Goal: Task Accomplishment & Management: Manage account settings

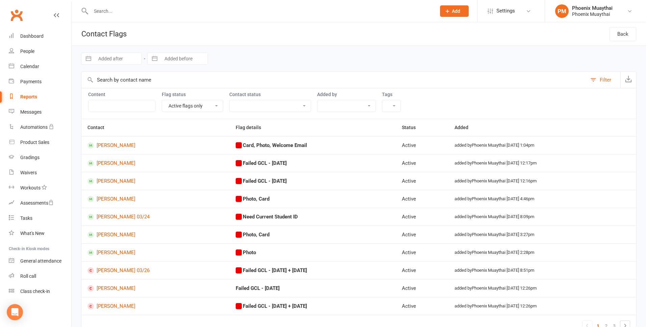
select select "active_only"
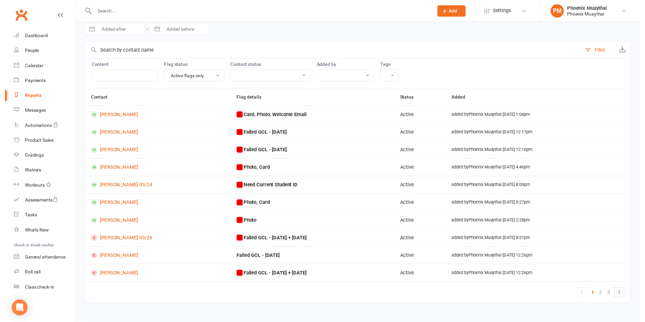
scroll to position [34, 0]
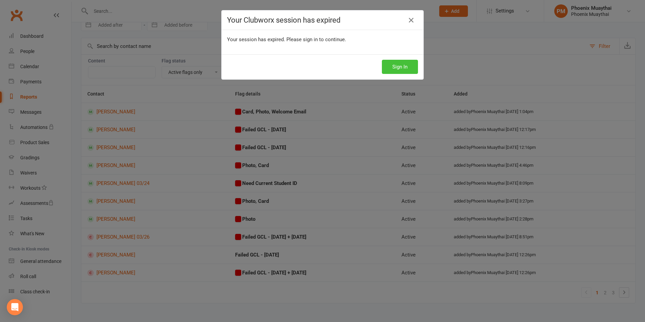
click at [390, 66] on button "Sign In" at bounding box center [400, 67] width 36 height 14
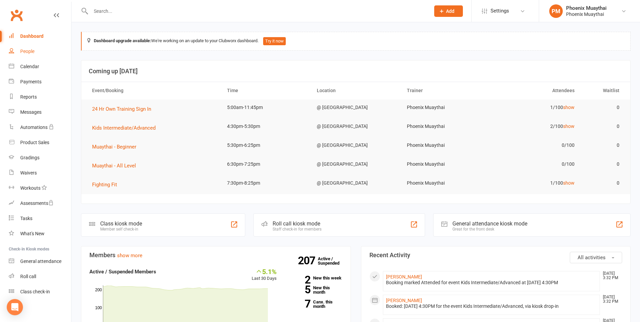
click at [27, 51] on div "People" at bounding box center [27, 51] width 14 height 5
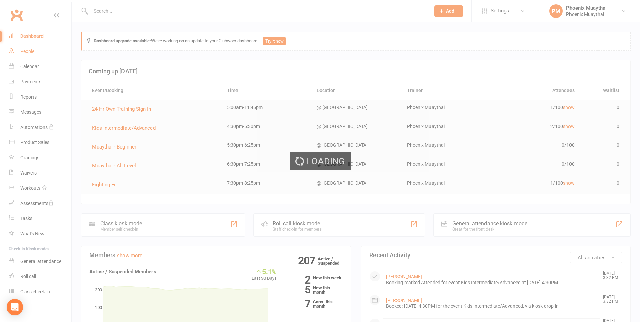
select select "100"
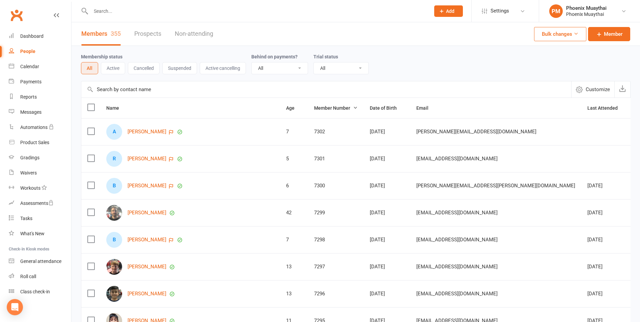
click at [443, 8] on icon at bounding box center [442, 11] width 6 height 6
click at [426, 45] on link "Member" at bounding box center [441, 46] width 60 height 16
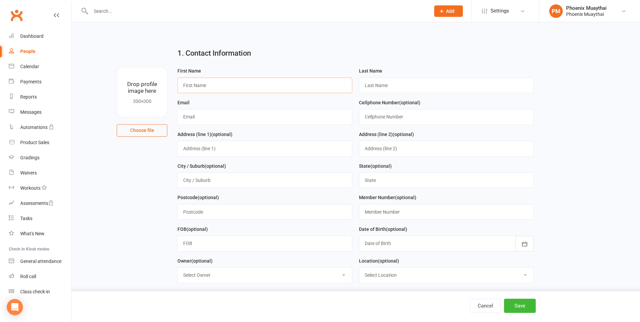
click at [220, 87] on input "text" at bounding box center [265, 86] width 175 height 16
paste input "Felix, Chapoterera"
type input "Felix, Chapoterera"
click at [404, 83] on input "text" at bounding box center [446, 86] width 175 height 16
paste input "Felix, Chapoterera"
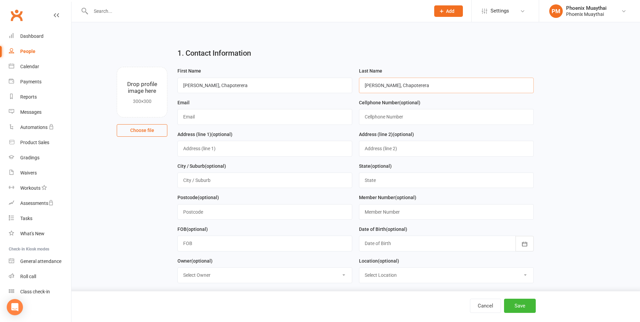
click at [370, 86] on input "Felix, Chapoterera" at bounding box center [446, 86] width 175 height 16
type input "Chapoterera"
click at [209, 86] on input "Felix, Chapoterera" at bounding box center [265, 86] width 175 height 16
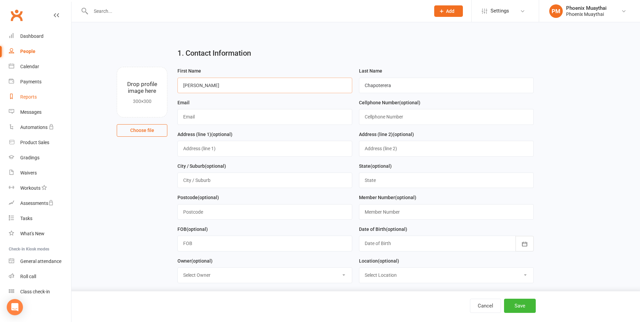
type input "Felix"
click at [189, 120] on input "text" at bounding box center [265, 117] width 175 height 16
paste input "felix.chapoterera@gmail.com"
type input "felix.chapoterera@gmail.com"
click at [378, 118] on input "text" at bounding box center [446, 117] width 175 height 16
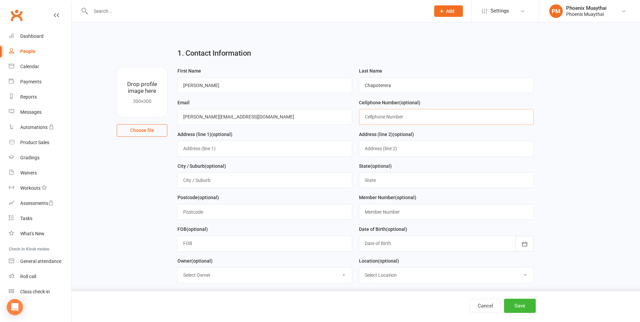
paste input "448760228"
click at [367, 116] on input "448760228" at bounding box center [446, 117] width 175 height 16
type input "0448 760 228"
type input "2912"
type input "7303"
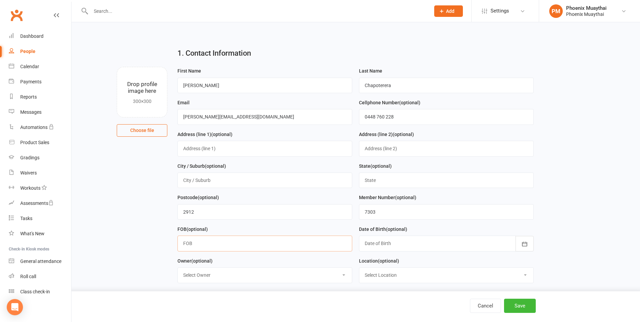
click at [219, 244] on input "text" at bounding box center [265, 244] width 175 height 16
paste input "01-Aug-1994"
type input "01-Aug-1994"
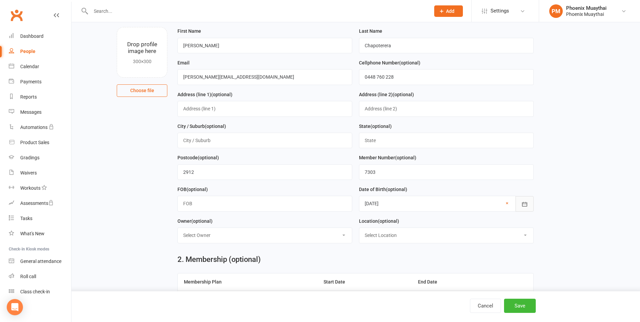
scroll to position [135, 0]
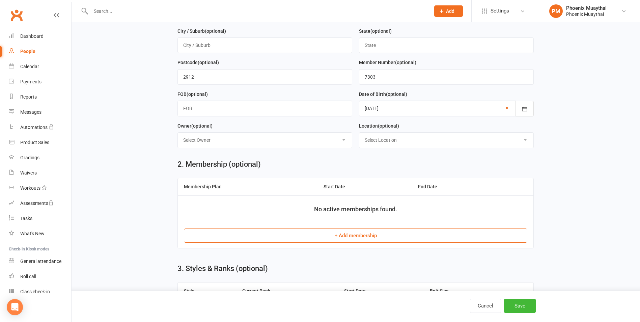
click at [354, 237] on button "+ Add membership" at bounding box center [356, 236] width 344 height 14
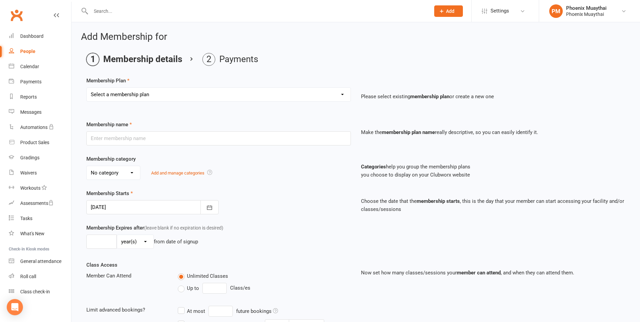
click at [142, 89] on select "Select a membership plan Create new Membership Plan 2025 Adult DD 2025 Adult PI…" at bounding box center [219, 95] width 264 height 14
select select "1"
click at [87, 88] on select "Select a membership plan Create new Membership Plan 2025 Adult DD 2025 Adult PI…" at bounding box center [219, 95] width 264 height 14
type input "2025 Adult DD"
select select "1"
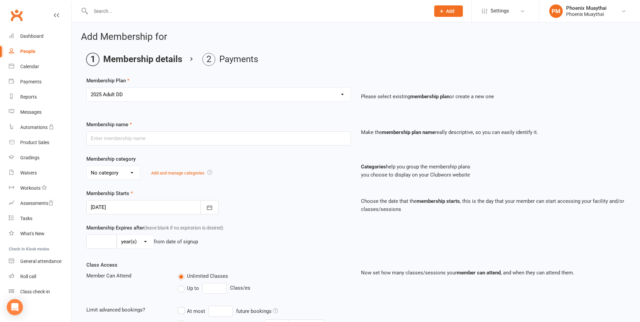
type input "0"
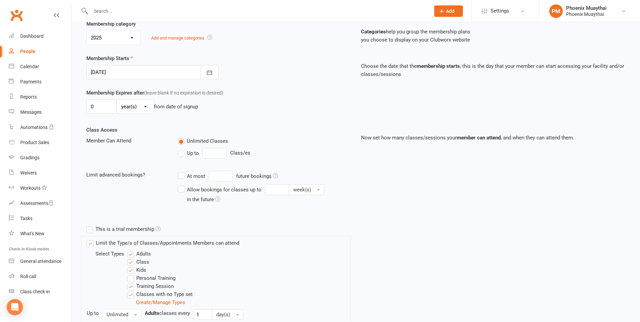
scroll to position [269, 0]
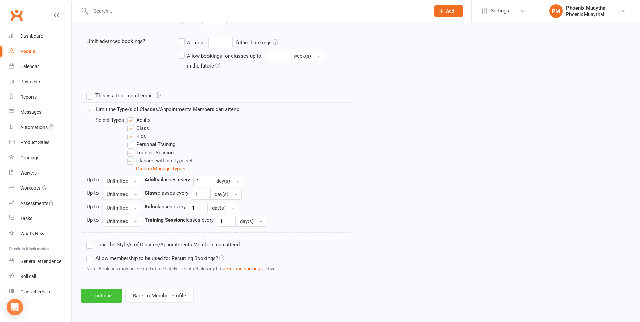
drag, startPoint x: 103, startPoint y: 296, endPoint x: 126, endPoint y: 266, distance: 37.1
click at [104, 295] on button "Continue" at bounding box center [101, 296] width 41 height 14
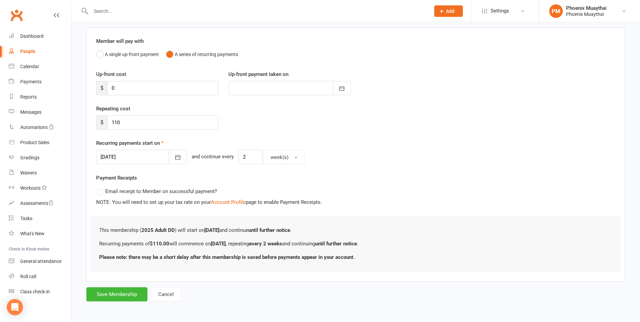
scroll to position [0, 0]
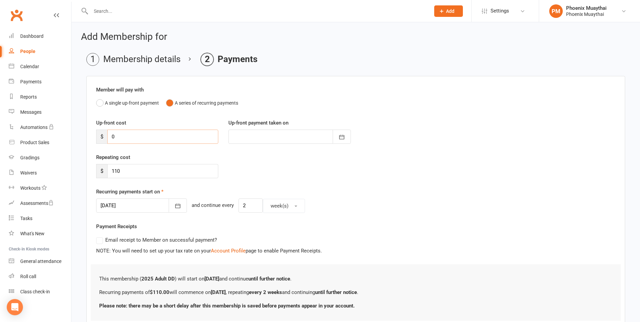
drag, startPoint x: 143, startPoint y: 138, endPoint x: 135, endPoint y: 140, distance: 8.0
click at [143, 138] on input "0" at bounding box center [162, 137] width 111 height 14
type input "5"
type input "13 Aug 2025"
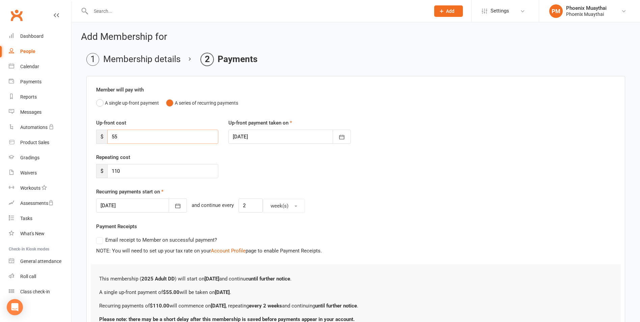
type input "55"
click at [175, 207] on icon "button" at bounding box center [178, 206] width 7 height 7
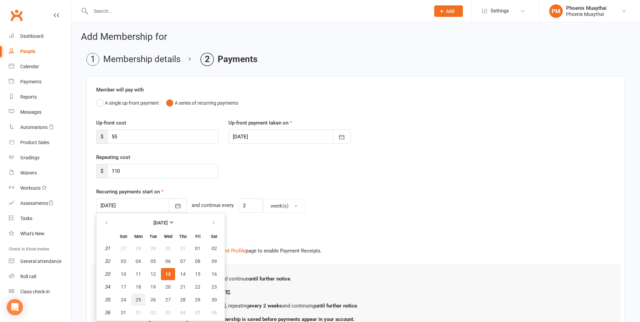
click at [135, 300] on button "25" at bounding box center [138, 300] width 14 height 12
type input "25 Aug 2025"
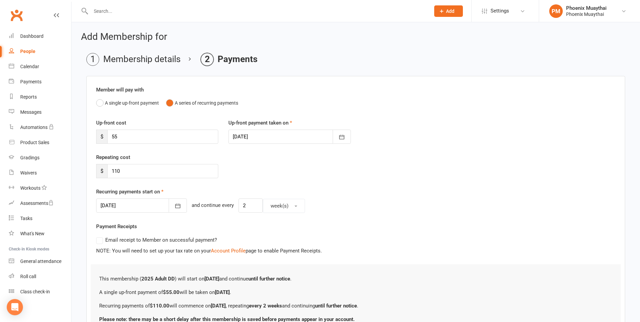
scroll to position [62, 0]
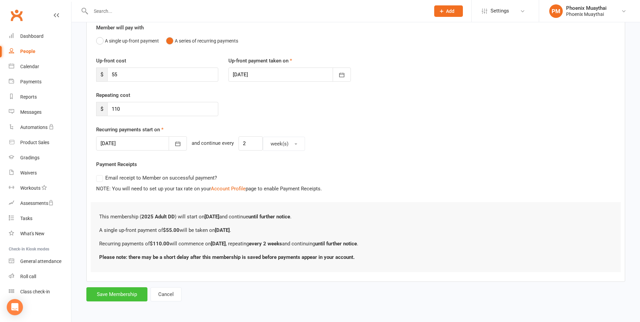
click at [121, 297] on button "Save Membership" at bounding box center [116, 294] width 61 height 14
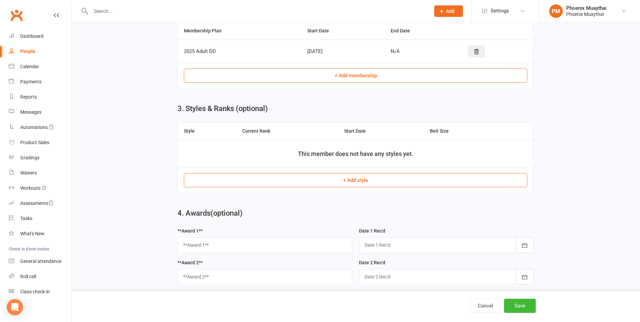
click at [359, 183] on button "+ Add style" at bounding box center [356, 180] width 344 height 14
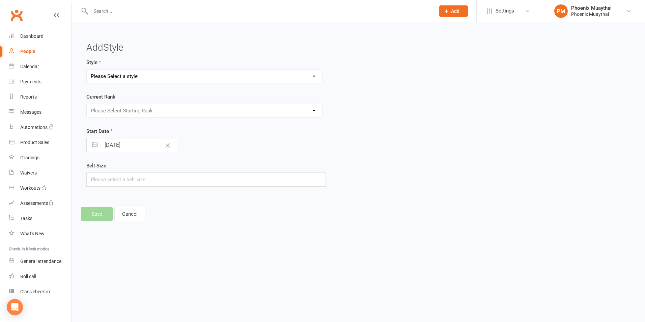
click at [116, 77] on select "Please Select a style Adult Kids" at bounding box center [205, 77] width 236 height 14
select select "3211"
click at [87, 70] on select "Please Select a style Adult Kids" at bounding box center [205, 77] width 236 height 14
click at [108, 107] on select "Please Select Starting Rank Adult Beg Adult TTFU Adult Level 01 Adult Level 01 …" at bounding box center [205, 111] width 236 height 14
select select "36987"
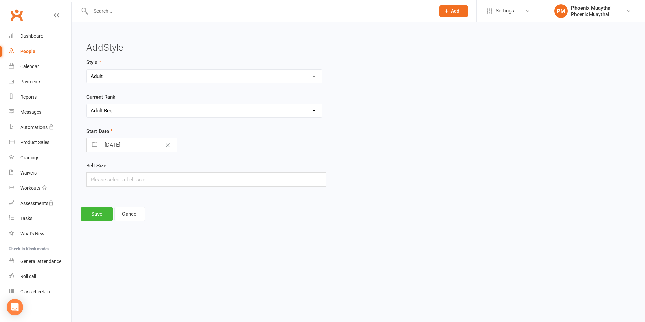
click at [87, 104] on select "Please Select Starting Rank Adult Beg Adult TTFU Adult Level 01 Adult Level 01 …" at bounding box center [205, 111] width 236 height 14
click at [97, 216] on button "Save" at bounding box center [97, 214] width 32 height 14
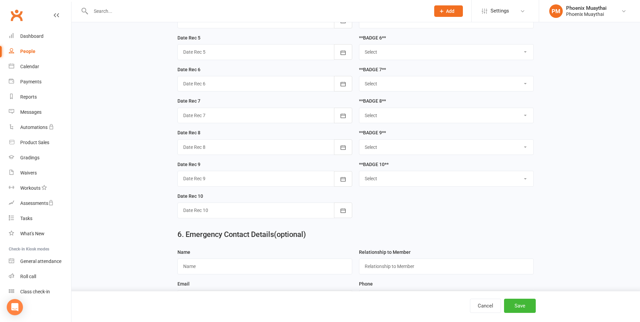
scroll to position [1048, 0]
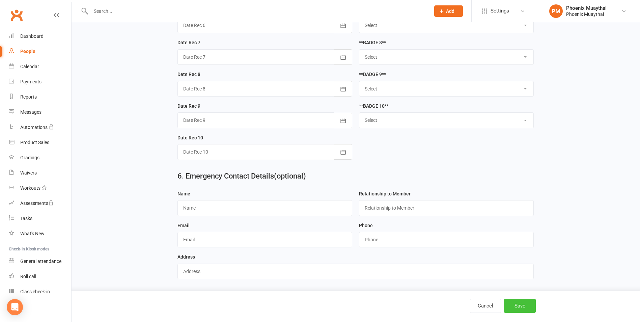
click at [518, 308] on button "Save" at bounding box center [520, 306] width 32 height 14
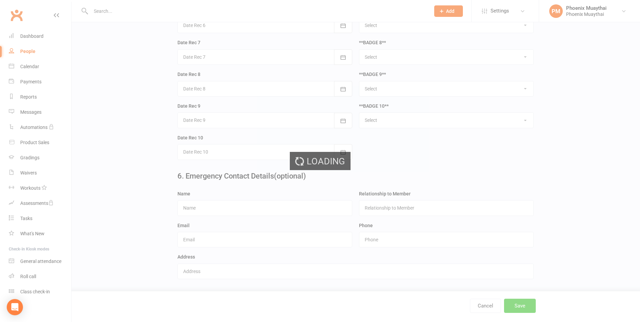
scroll to position [0, 0]
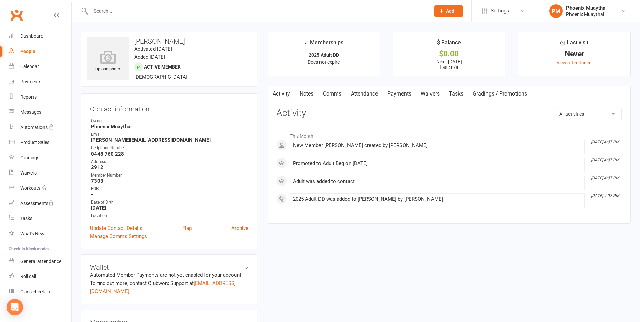
drag, startPoint x: 105, startPoint y: 55, endPoint x: 251, endPoint y: 145, distance: 171.5
click at [251, 145] on div "Contact information Owner Phoenix Muaythai Email felix.chapoterera@gmail.com Ce…" at bounding box center [169, 171] width 177 height 156
click at [105, 57] on icon at bounding box center [108, 57] width 47 height 15
drag, startPoint x: 398, startPoint y: 92, endPoint x: 386, endPoint y: 100, distance: 14.1
click at [397, 92] on link "Payments" at bounding box center [399, 94] width 33 height 16
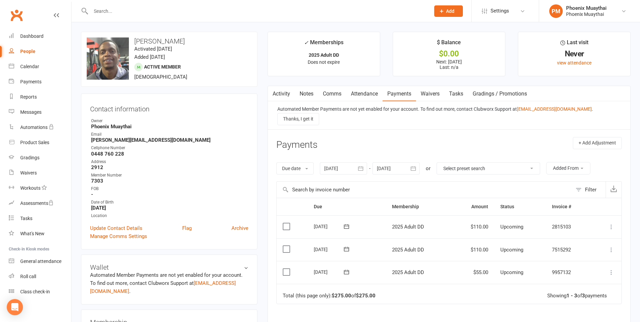
click at [287, 269] on label at bounding box center [287, 272] width 9 height 7
click at [287, 269] on input "checkbox" at bounding box center [285, 269] width 4 height 0
click at [613, 269] on icon at bounding box center [611, 272] width 7 height 7
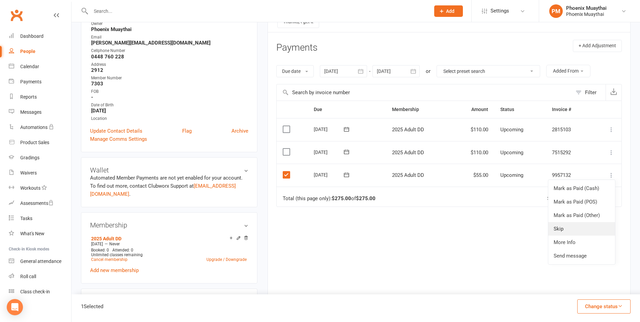
scroll to position [101, 0]
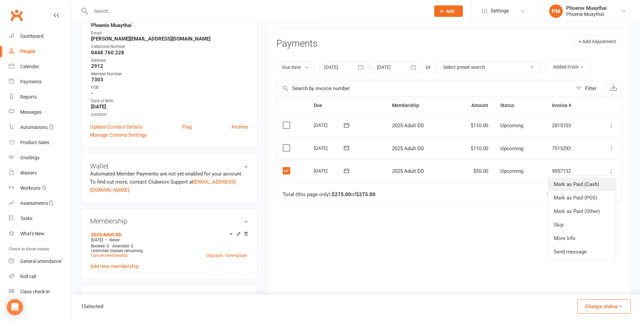
click at [577, 178] on link "Mark as Paid (Cash)" at bounding box center [582, 185] width 67 height 14
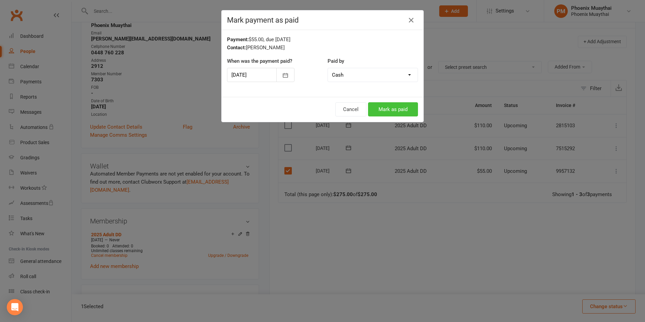
click at [397, 112] on button "Mark as paid" at bounding box center [393, 109] width 50 height 14
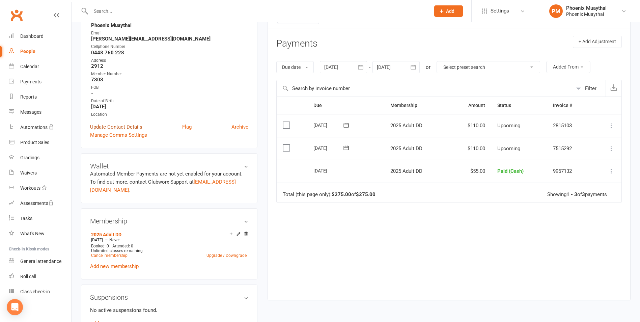
click at [135, 125] on link "Update Contact Details" at bounding box center [116, 127] width 52 height 8
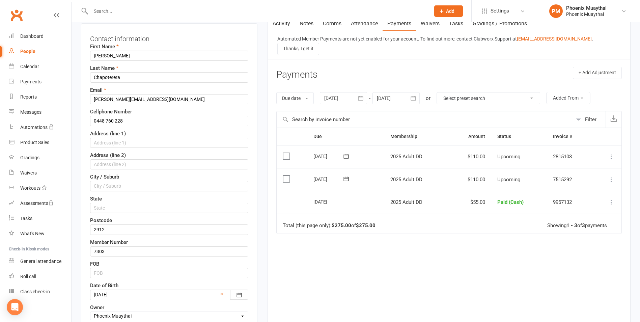
scroll to position [167, 0]
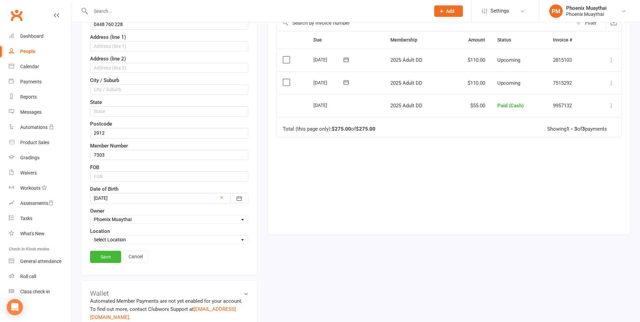
click at [146, 219] on select "Select Owner Melina Yung Phoenix Muaythai Phoenix Muay Thai" at bounding box center [169, 219] width 158 height 7
select select
click at [90, 216] on select "Select Owner Melina Yung Phoenix Muaythai Phoenix Muay Thai" at bounding box center [169, 219] width 158 height 7
click at [106, 257] on link "Save" at bounding box center [105, 257] width 31 height 12
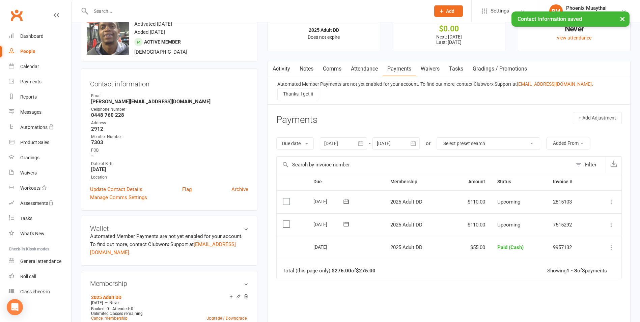
scroll to position [0, 0]
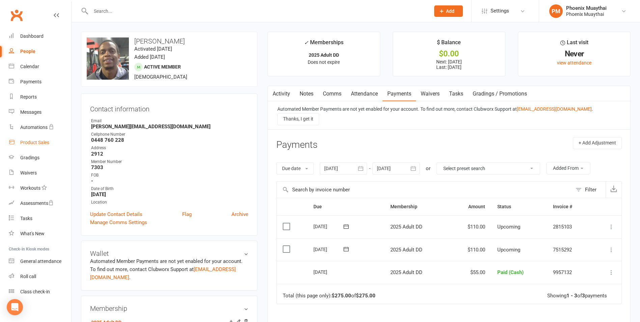
click at [30, 141] on div "Product Sales" at bounding box center [34, 142] width 29 height 5
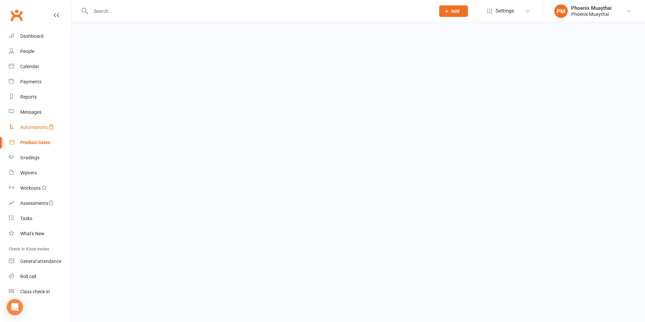
select select "100"
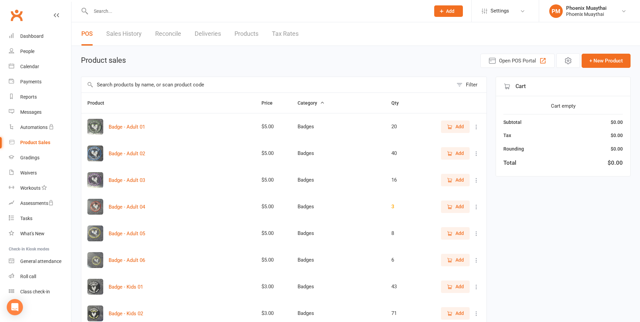
click at [135, 84] on input "text" at bounding box center [267, 85] width 372 height 16
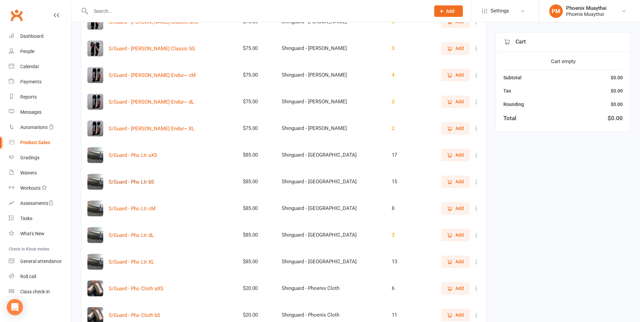
scroll to position [169, 0]
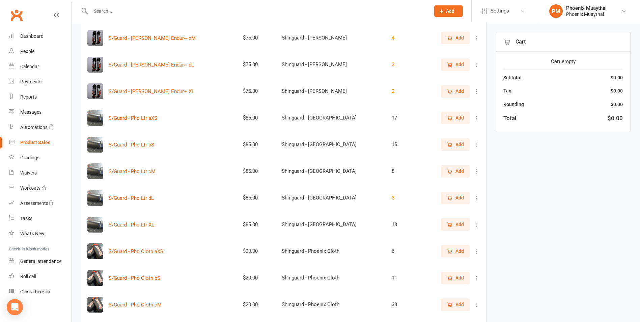
type input "s/guar"
click at [457, 197] on span "Add" at bounding box center [460, 197] width 8 height 7
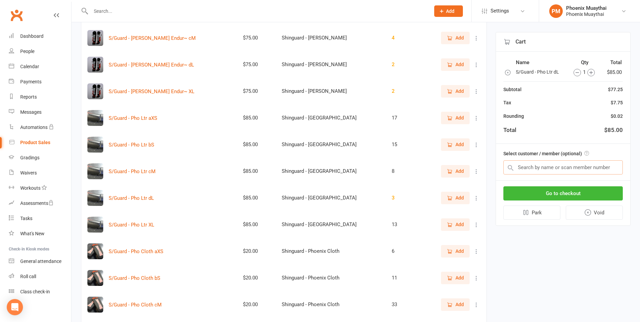
click at [560, 169] on input "text" at bounding box center [563, 167] width 119 height 14
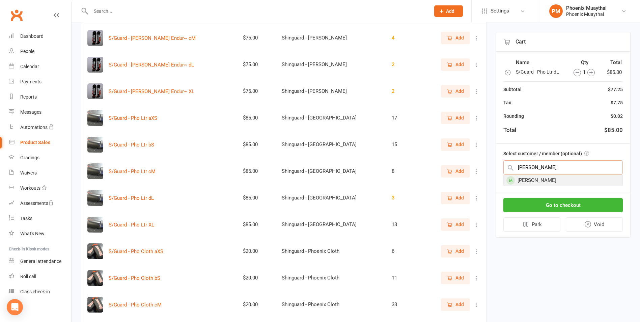
type input "felix"
click at [554, 183] on div "Felix Chapoterera" at bounding box center [563, 180] width 119 height 11
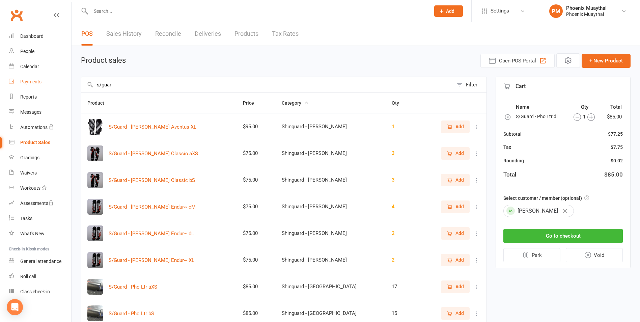
drag, startPoint x: 123, startPoint y: 82, endPoint x: 45, endPoint y: 87, distance: 77.4
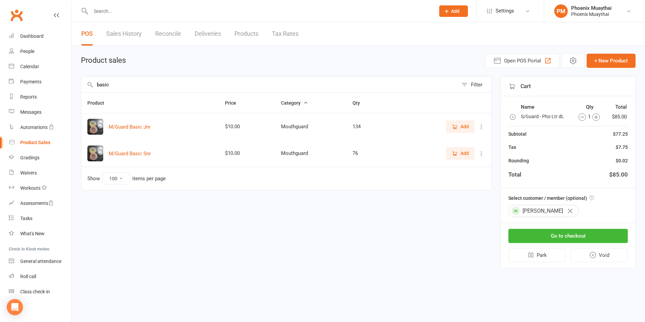
click at [459, 152] on span "Add" at bounding box center [460, 153] width 17 height 7
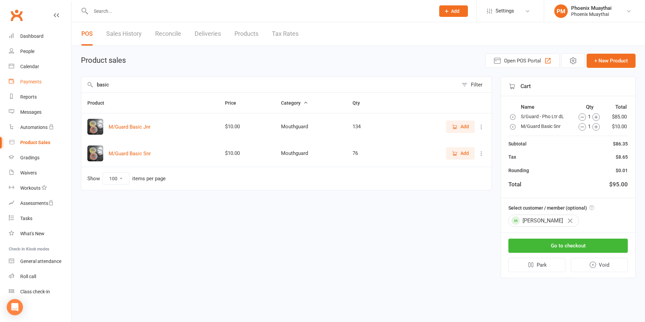
drag, startPoint x: 125, startPoint y: 86, endPoint x: 53, endPoint y: 86, distance: 72.2
click at [53, 86] on ui-view "Prospect Member Non-attending contact Class / event Appointment Grading event T…" at bounding box center [322, 145] width 645 height 286
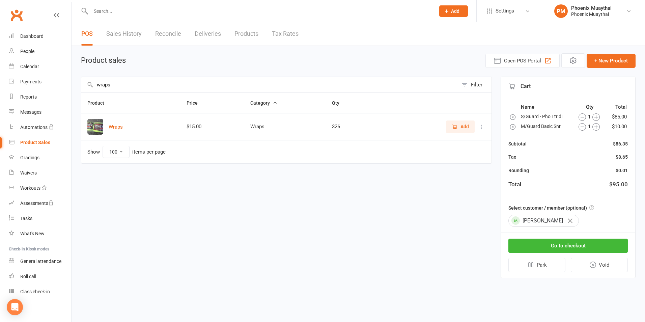
click at [457, 126] on icon "button" at bounding box center [456, 126] width 4 height 3
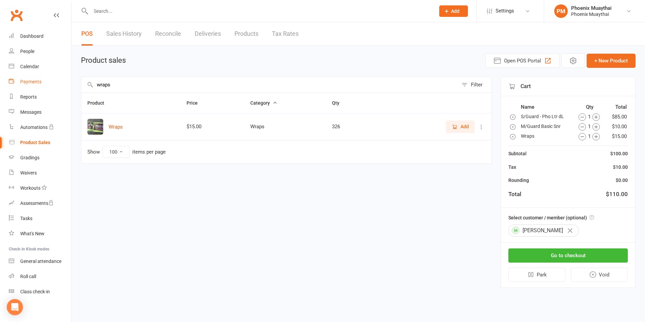
drag, startPoint x: 132, startPoint y: 82, endPoint x: 45, endPoint y: 85, distance: 86.5
click at [47, 85] on ui-view "Prospect Member Non-attending contact Class / event Appointment Grading event T…" at bounding box center [322, 150] width 645 height 296
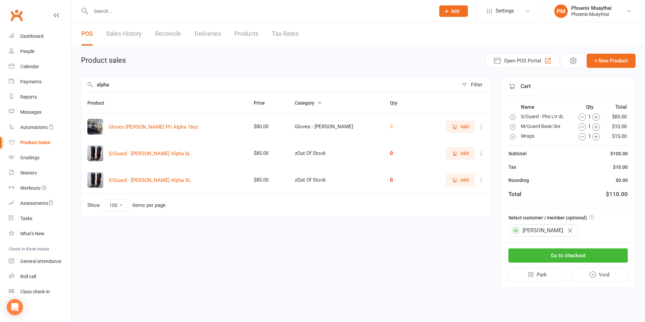
click at [457, 127] on icon "button" at bounding box center [455, 127] width 6 height 6
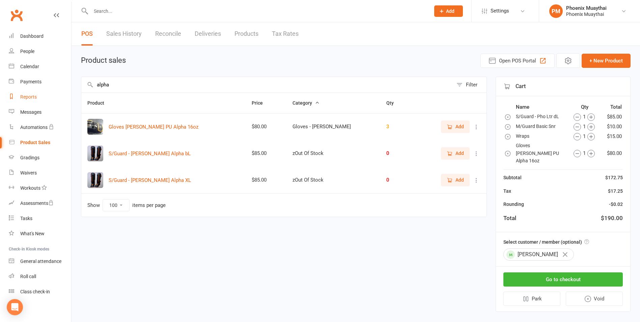
drag, startPoint x: 116, startPoint y: 86, endPoint x: 50, endPoint y: 90, distance: 65.9
click at [51, 90] on ui-view "Prospect Member Non-attending contact Class / event Appointment Grading event T…" at bounding box center [320, 162] width 640 height 320
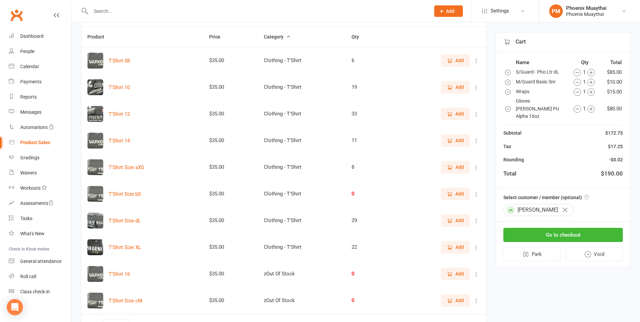
scroll to position [68, 0]
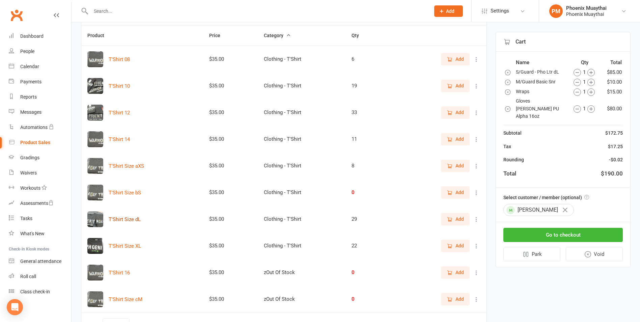
click at [122, 220] on button "T'Shirt Size dL" at bounding box center [125, 219] width 32 height 8
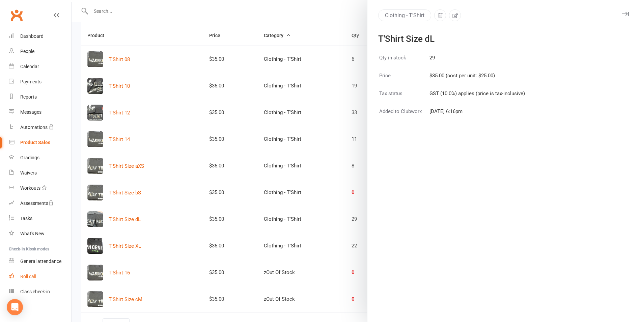
drag, startPoint x: 269, startPoint y: 116, endPoint x: 36, endPoint y: 274, distance: 281.1
click at [267, 116] on div at bounding box center [356, 161] width 569 height 322
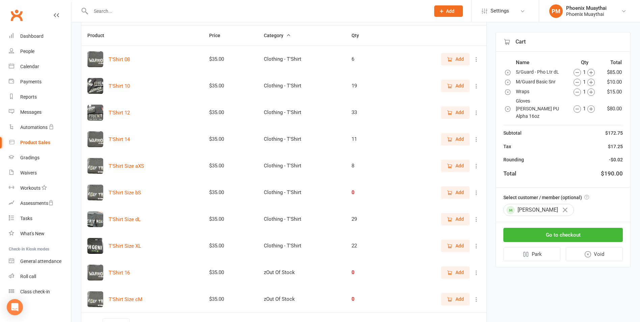
click at [449, 219] on icon "button" at bounding box center [450, 219] width 6 height 6
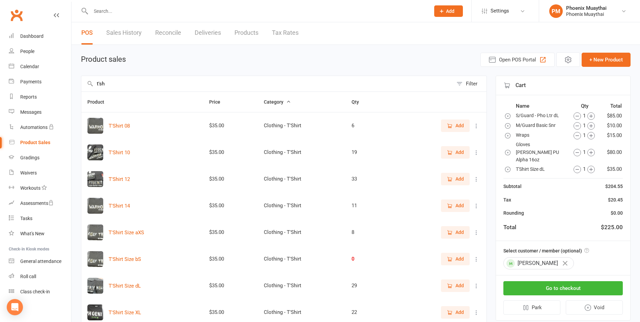
scroll to position [0, 0]
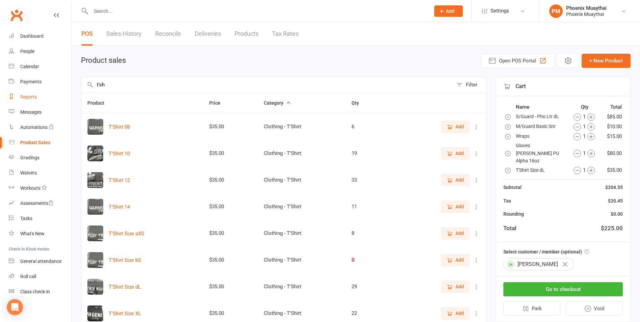
drag, startPoint x: 119, startPoint y: 85, endPoint x: 24, endPoint y: 90, distance: 95.6
click at [33, 89] on ui-view "Prospect Member Non-attending contact Class / event Appointment Grading event T…" at bounding box center [320, 212] width 640 height 421
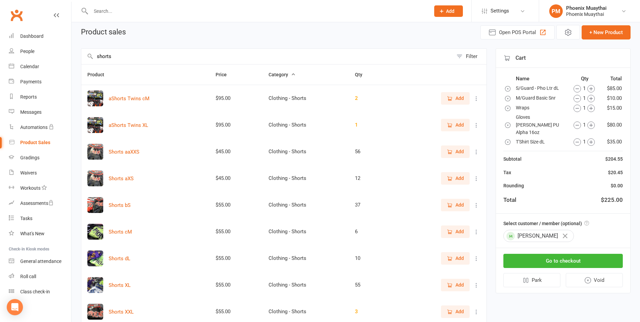
scroll to position [68, 0]
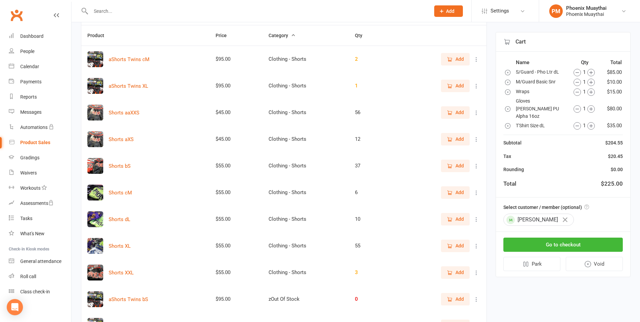
type input "shorts"
click at [449, 219] on icon "button" at bounding box center [450, 219] width 6 height 6
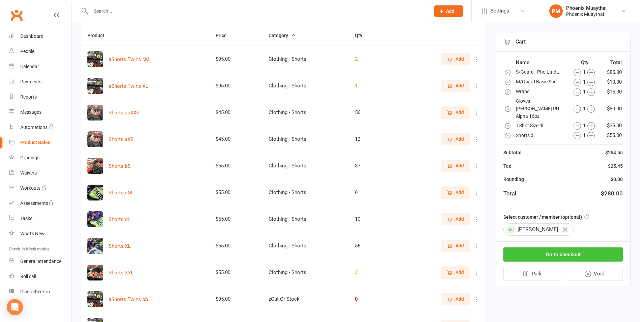
click at [560, 247] on button "Go to checkout" at bounding box center [563, 254] width 119 height 14
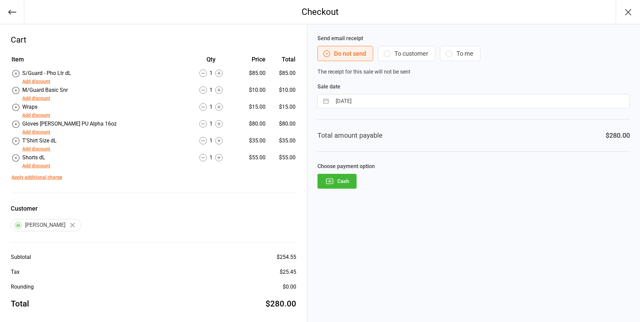
click at [35, 78] on button "Add discount" at bounding box center [36, 81] width 28 height 7
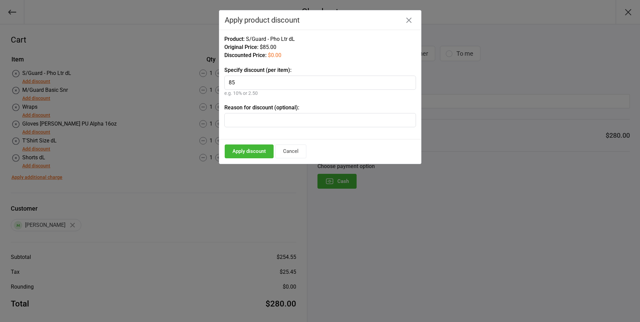
type input "85"
click at [283, 114] on input "text" at bounding box center [320, 120] width 192 height 14
type input "Starter Pack"
click at [251, 151] on button "Apply discount" at bounding box center [249, 151] width 49 height 14
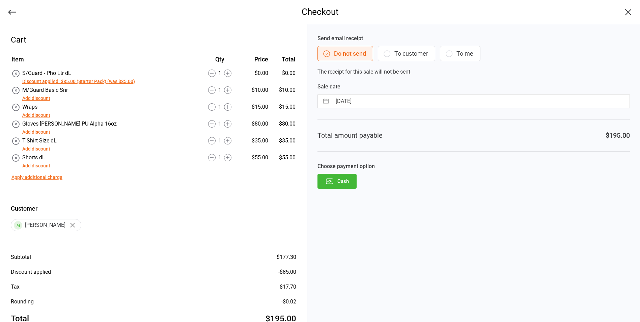
click at [36, 134] on button "Add discount" at bounding box center [36, 132] width 28 height 7
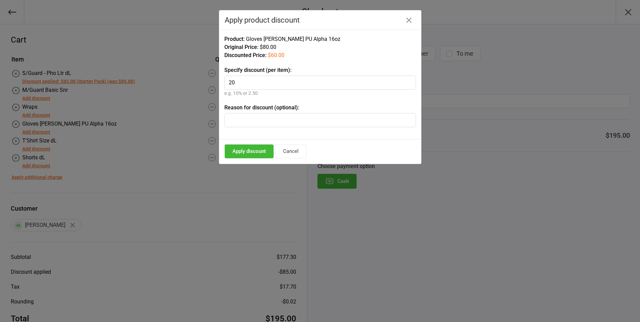
type input "20"
click at [247, 122] on input "text" at bounding box center [320, 120] width 192 height 14
type input "Starter Pack"
click at [249, 151] on button "Apply discount" at bounding box center [249, 151] width 49 height 14
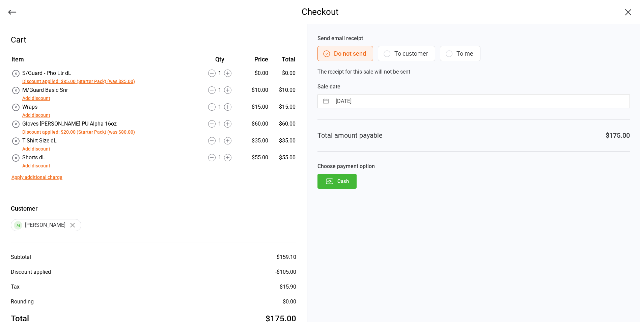
click at [337, 181] on button "Cash" at bounding box center [337, 181] width 39 height 15
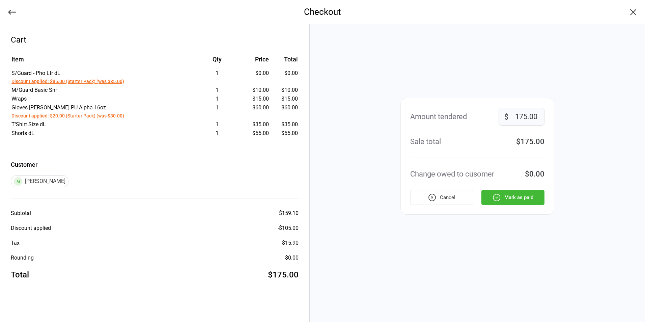
click at [508, 199] on button "Mark as paid" at bounding box center [513, 197] width 63 height 15
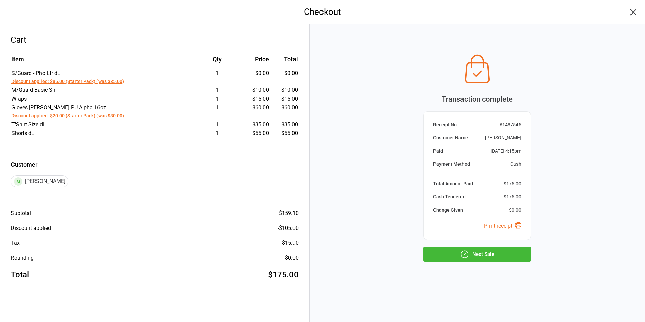
click at [477, 255] on button "Next Sale" at bounding box center [478, 254] width 108 height 15
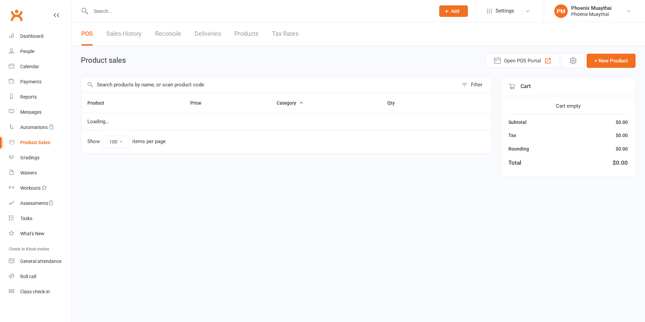
select select "100"
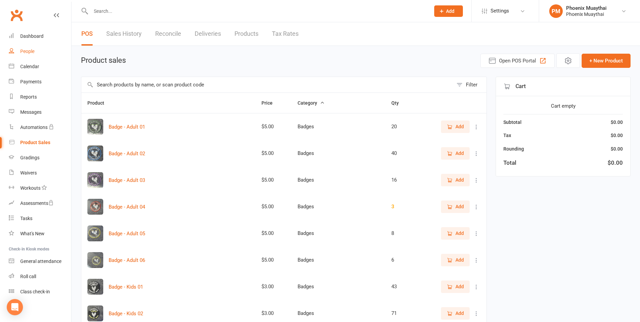
drag, startPoint x: 27, startPoint y: 50, endPoint x: 24, endPoint y: 67, distance: 17.5
click at [27, 50] on div "People" at bounding box center [27, 51] width 14 height 5
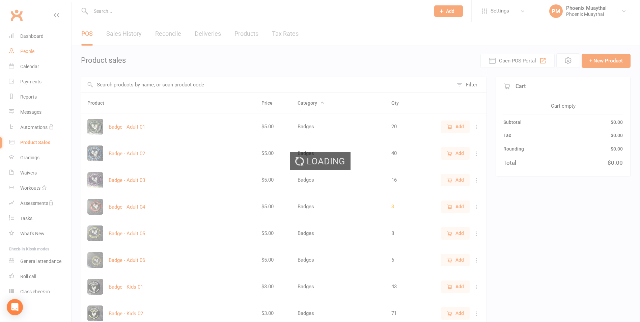
select select "100"
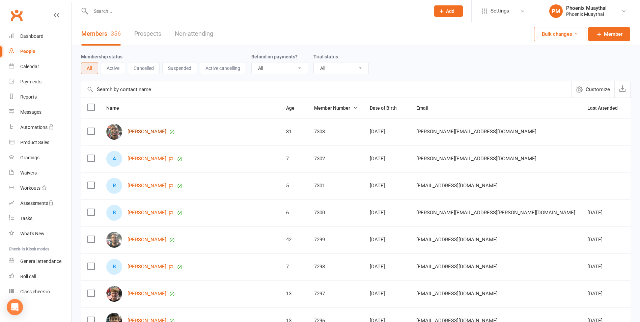
click at [151, 130] on link "Felix Chapoterera" at bounding box center [147, 132] width 39 height 6
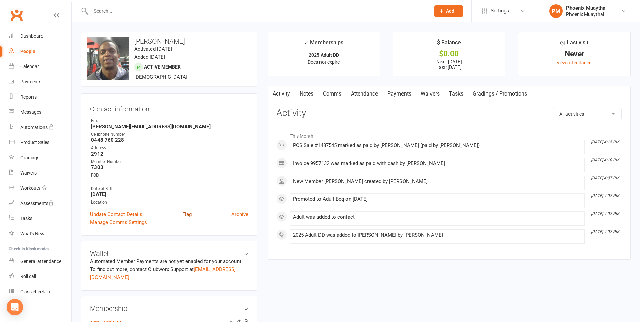
click at [188, 215] on link "Flag" at bounding box center [186, 214] width 9 height 8
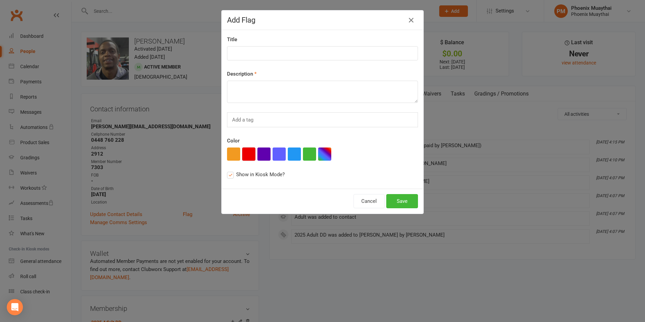
click at [245, 154] on button "button" at bounding box center [248, 154] width 13 height 13
click at [248, 89] on textarea at bounding box center [322, 92] width 191 height 22
type textarea "Welcome Email"
click at [403, 204] on button "Save" at bounding box center [402, 201] width 32 height 14
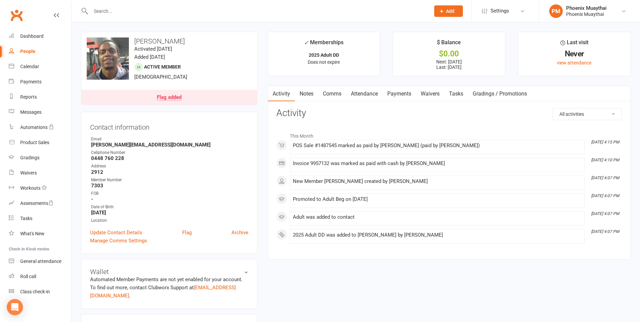
click at [108, 14] on input "text" at bounding box center [257, 10] width 337 height 9
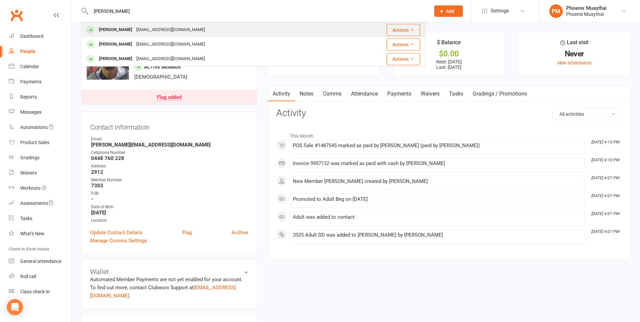
type input "scott"
click at [128, 32] on div "Scott Brennan" at bounding box center [115, 30] width 37 height 10
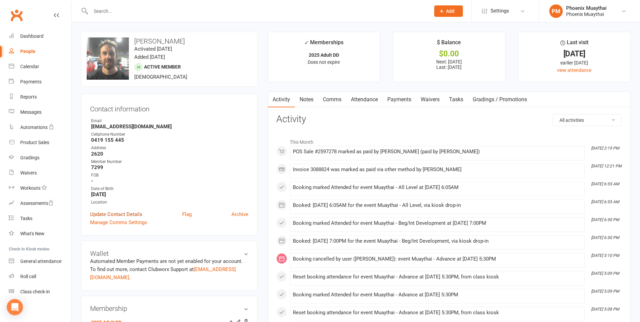
click at [120, 212] on link "Update Contact Details" at bounding box center [116, 214] width 52 height 8
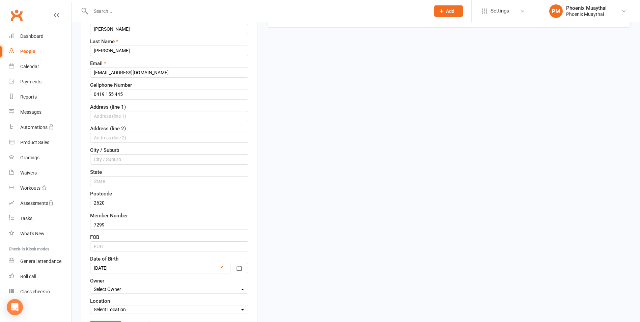
scroll to position [99, 0]
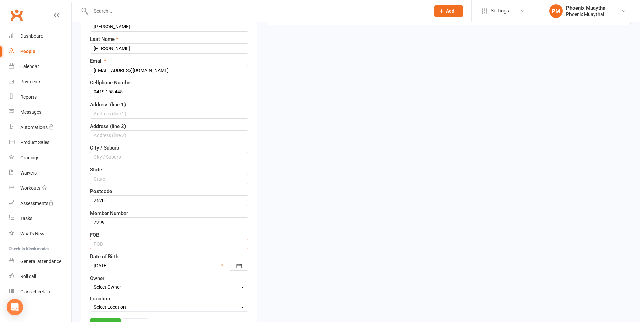
click at [105, 243] on input "text" at bounding box center [169, 244] width 158 height 10
paste input "464401"
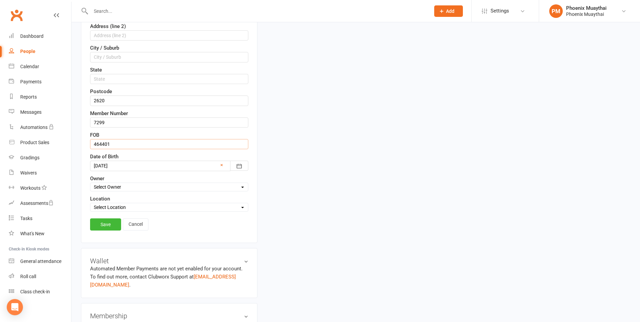
scroll to position [200, 0]
type input "464401"
click at [106, 225] on link "Save" at bounding box center [105, 223] width 31 height 12
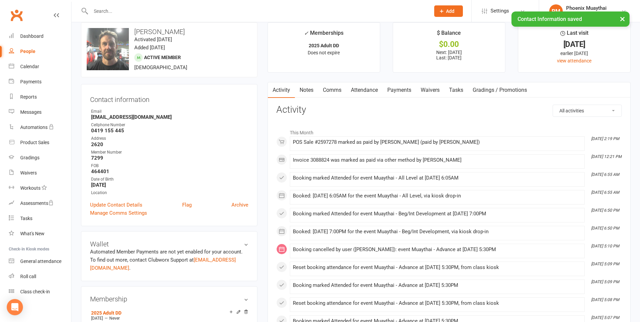
scroll to position [0, 0]
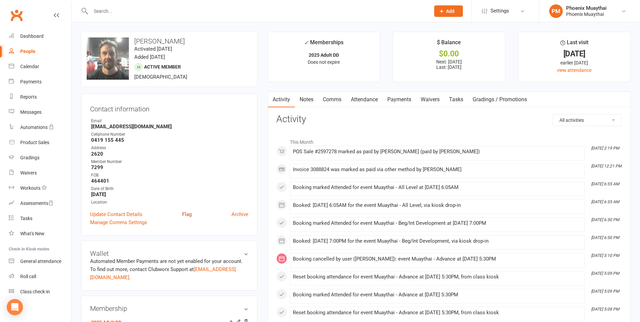
click at [185, 211] on link "Flag" at bounding box center [186, 214] width 9 height 8
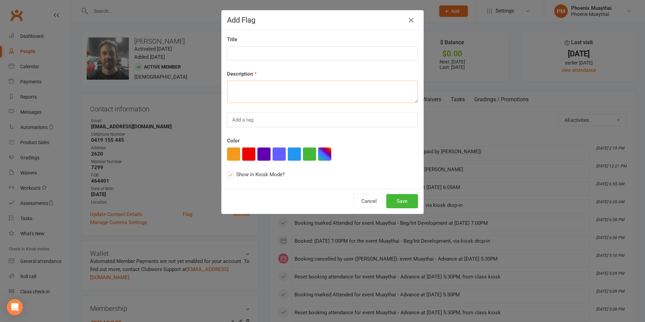
click at [256, 87] on textarea at bounding box center [322, 92] width 191 height 22
click at [244, 152] on button "button" at bounding box center [248, 154] width 13 height 13
click at [240, 96] on textarea at bounding box center [322, 92] width 191 height 22
type textarea "Owes 24 hour pass $30"
click at [403, 204] on button "Save" at bounding box center [402, 201] width 32 height 14
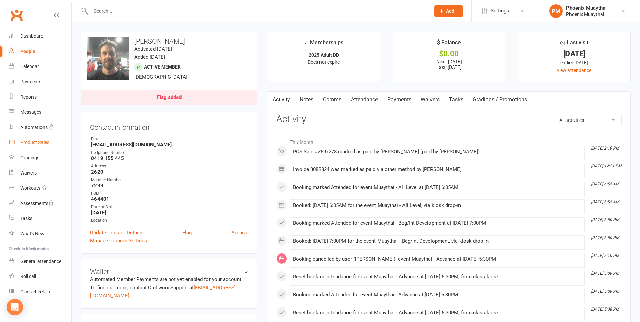
click at [41, 143] on div "Product Sales" at bounding box center [34, 142] width 29 height 5
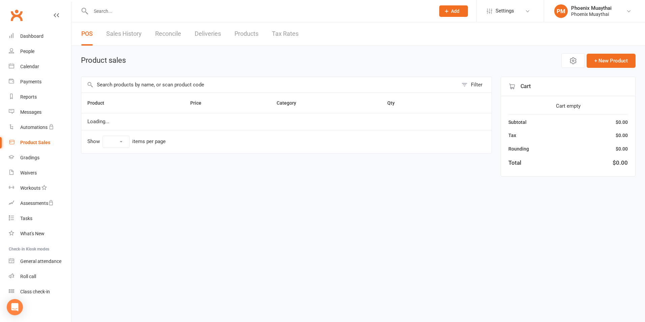
select select "100"
click at [171, 89] on input "text" at bounding box center [269, 85] width 377 height 16
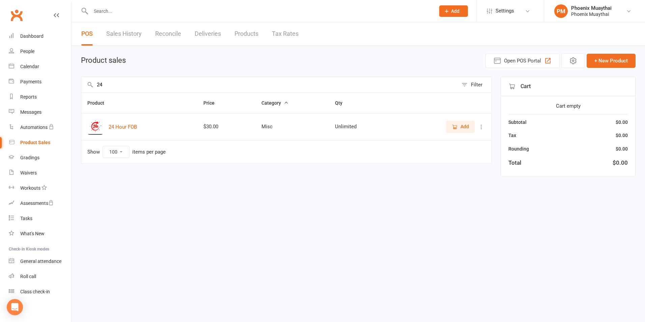
type input "2"
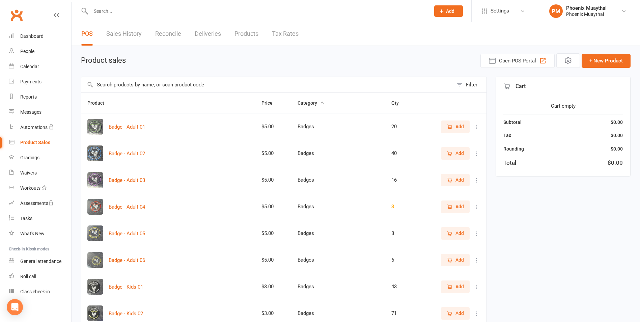
click at [124, 5] on div at bounding box center [253, 11] width 345 height 22
click at [130, 3] on div at bounding box center [253, 11] width 345 height 22
click at [120, 10] on input "text" at bounding box center [257, 10] width 337 height 9
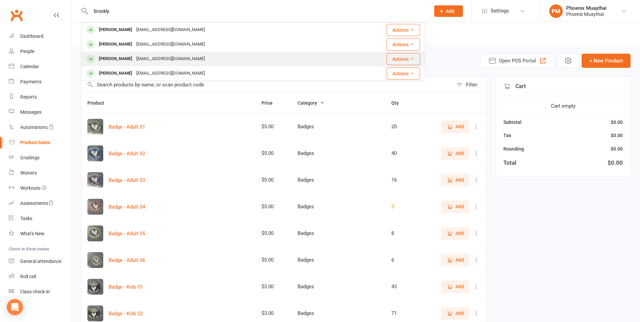
type input "brookly"
click at [143, 61] on div "Cutthecrapnailsupplies@gmail.com" at bounding box center [170, 59] width 73 height 10
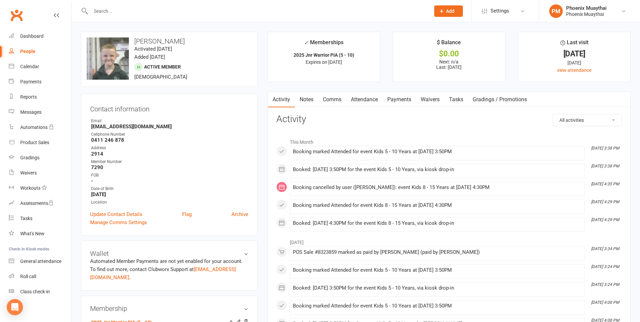
click at [110, 15] on input "text" at bounding box center [257, 10] width 337 height 9
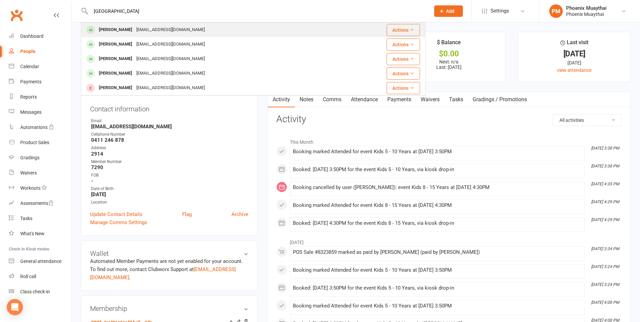
type input "brooklyn"
click at [411, 29] on icon at bounding box center [412, 29] width 5 height 5
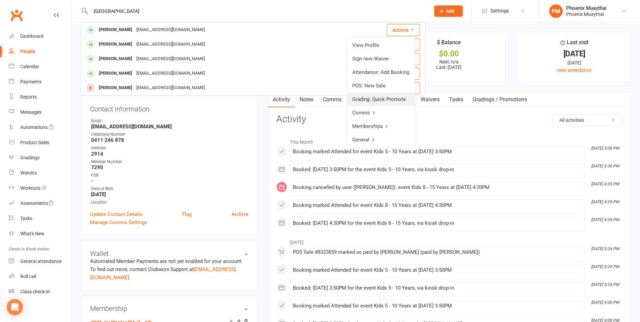
click at [380, 99] on link "Grading: Quick Promote" at bounding box center [381, 99] width 68 height 14
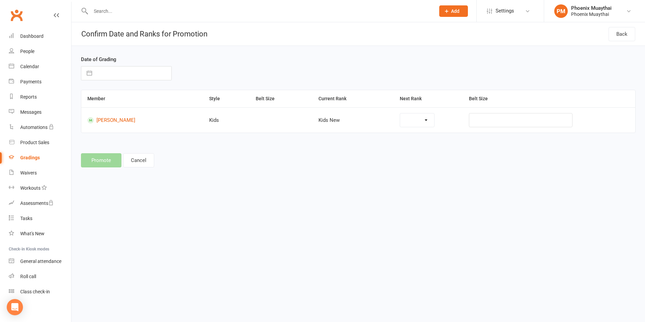
select select "37149"
click at [435, 122] on select "Kids Monkey Kids Tiger Kids Eagle Kids Beg 00 Kids Level 01 Kids Level 02 Kids …" at bounding box center [406, 120] width 59 height 14
click at [481, 147] on div "Date of Grading Navigate forward to interact with the calendar and select a dat…" at bounding box center [359, 112] width 574 height 132
click at [141, 162] on button "Cancel" at bounding box center [138, 160] width 31 height 14
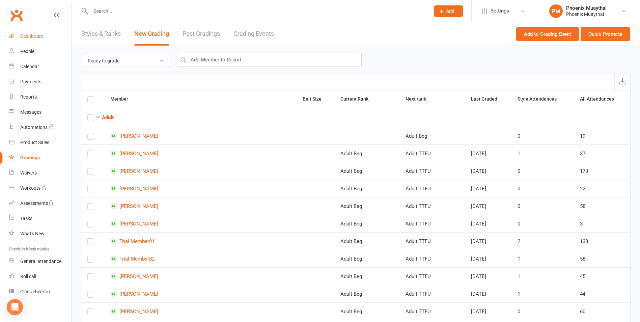
click at [46, 36] on link "Dashboard" at bounding box center [40, 36] width 62 height 15
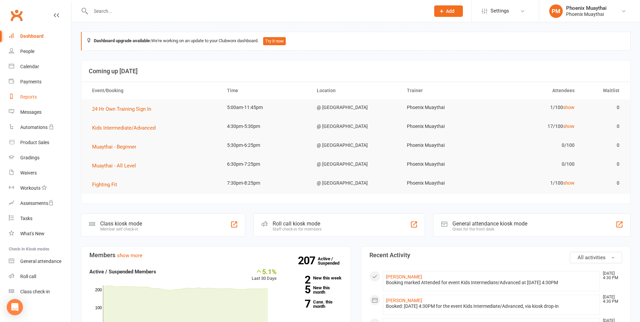
drag, startPoint x: 36, startPoint y: 97, endPoint x: 56, endPoint y: 93, distance: 20.2
click at [36, 97] on div "Reports" at bounding box center [28, 96] width 17 height 5
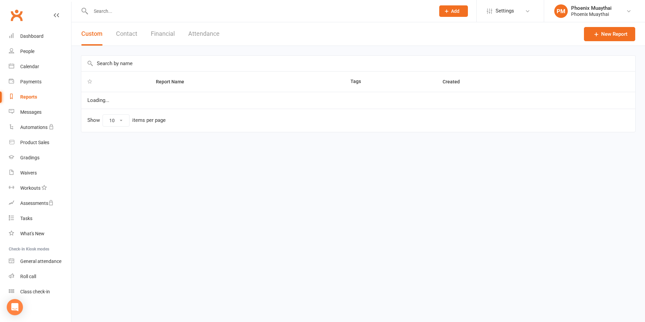
select select "100"
click at [129, 37] on button "Contact" at bounding box center [126, 33] width 21 height 23
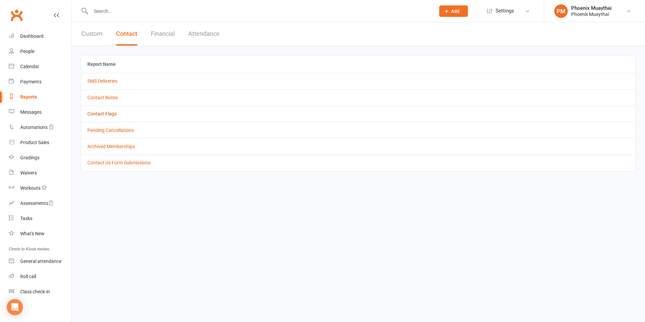
click at [109, 114] on link "Contact Flags" at bounding box center [101, 113] width 29 height 5
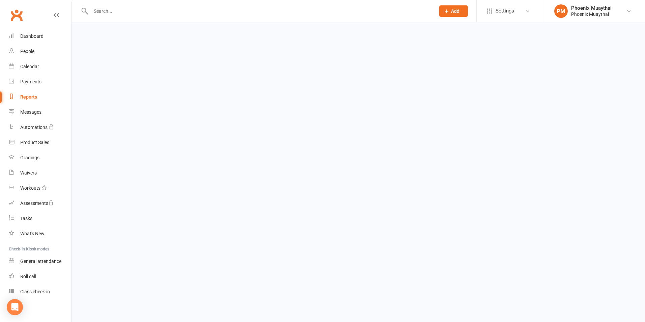
select select "active_only"
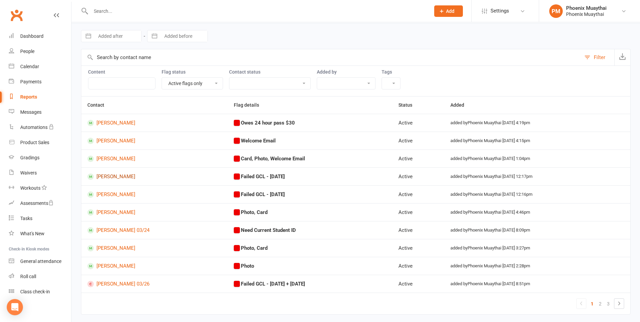
scroll to position [34, 0]
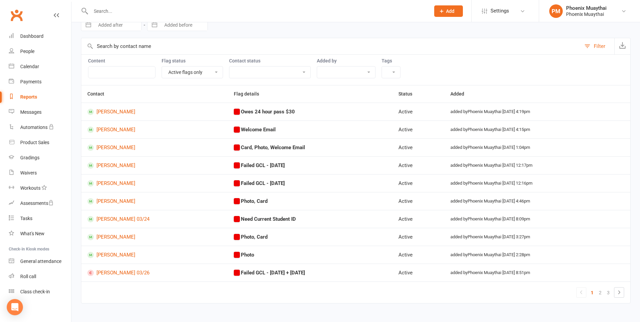
drag, startPoint x: 111, startPoint y: 4, endPoint x: 113, endPoint y: 8, distance: 4.7
click at [112, 5] on div at bounding box center [253, 11] width 345 height 22
drag, startPoint x: 113, startPoint y: 8, endPoint x: 101, endPoint y: 11, distance: 12.8
click at [101, 11] on input "text" at bounding box center [257, 10] width 337 height 9
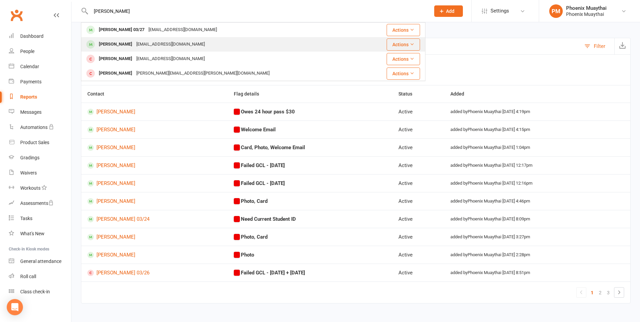
type input "chris"
click at [136, 44] on div "[EMAIL_ADDRESS][DOMAIN_NAME]" at bounding box center [170, 44] width 73 height 10
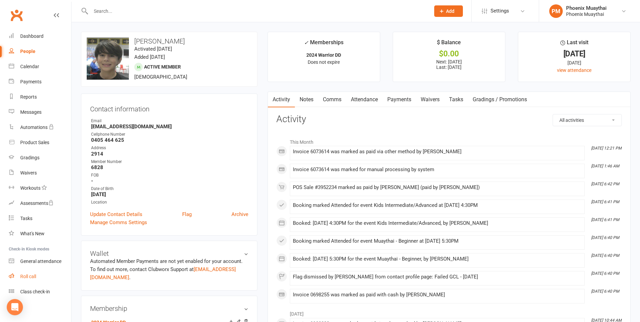
click at [50, 274] on link "Roll call" at bounding box center [40, 276] width 62 height 15
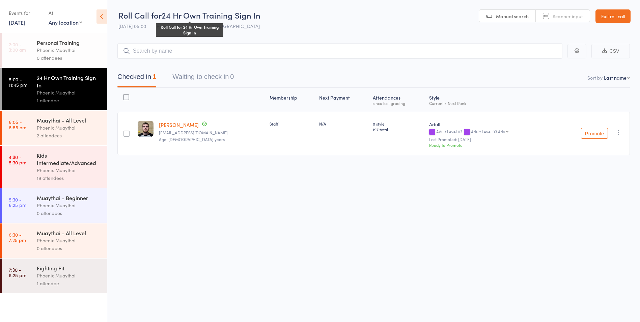
drag, startPoint x: 224, startPoint y: 10, endPoint x: 140, endPoint y: 191, distance: 198.9
click at [224, 214] on div "Roll Call for 24 Hr Own Training Sign In Roll Call for 24 Hr Own Training Sign …" at bounding box center [320, 161] width 640 height 322
click at [71, 165] on div "Kids Intermediate/Advanced" at bounding box center [69, 159] width 64 height 15
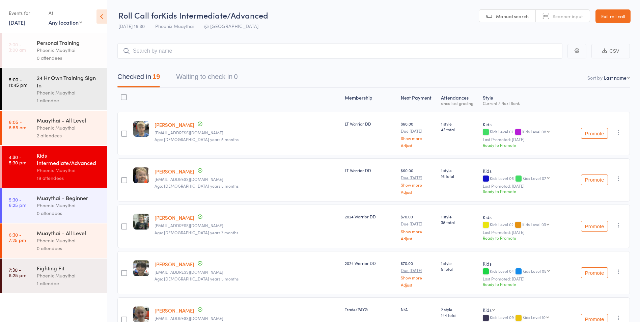
click at [78, 198] on div "Muaythai - Beginner" at bounding box center [69, 197] width 64 height 7
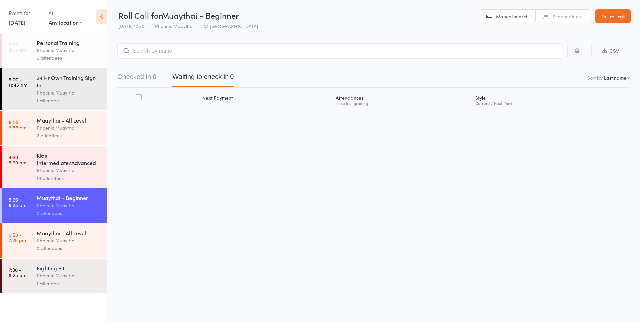
click at [605, 20] on link "Exit roll call" at bounding box center [613, 16] width 35 height 14
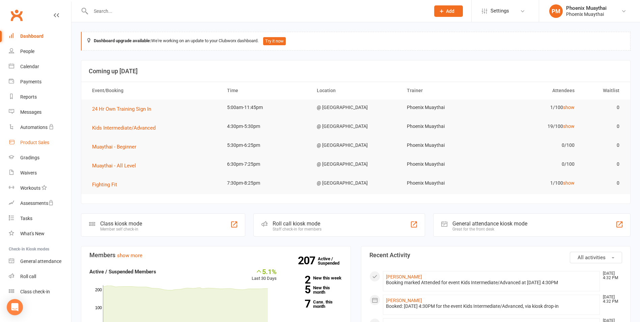
click at [42, 144] on div "Product Sales" at bounding box center [34, 142] width 29 height 5
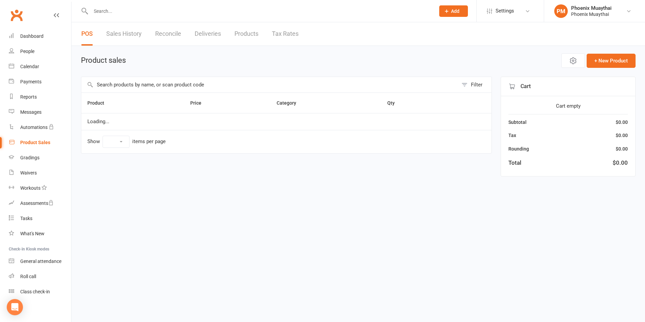
select select "100"
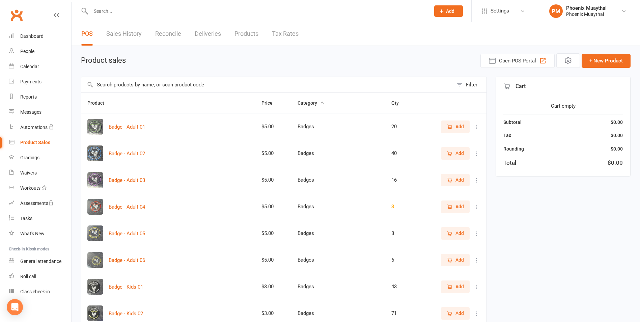
click at [137, 83] on input "text" at bounding box center [267, 85] width 372 height 16
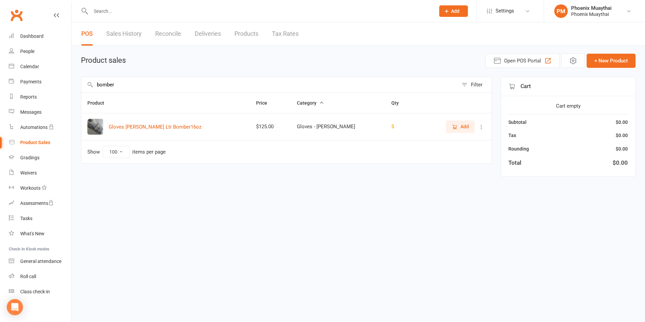
type input "bomber"
click at [36, 275] on div "Roll call" at bounding box center [28, 276] width 16 height 5
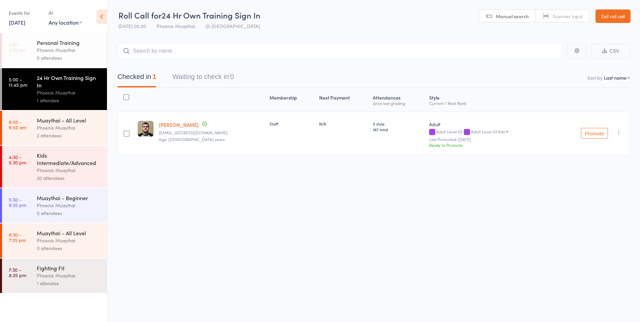
click at [58, 126] on div "Phoenix Muaythai" at bounding box center [69, 128] width 64 height 8
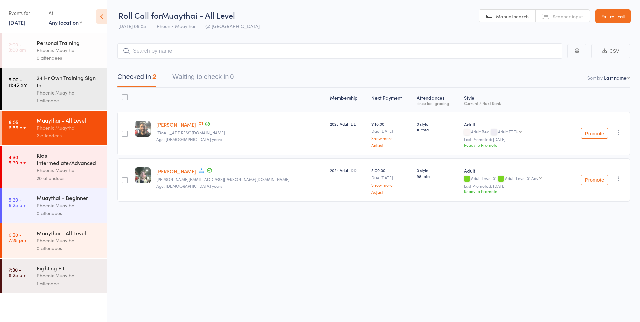
click at [75, 166] on div "Phoenix Muaythai" at bounding box center [69, 170] width 64 height 8
